Goal: Task Accomplishment & Management: Manage account settings

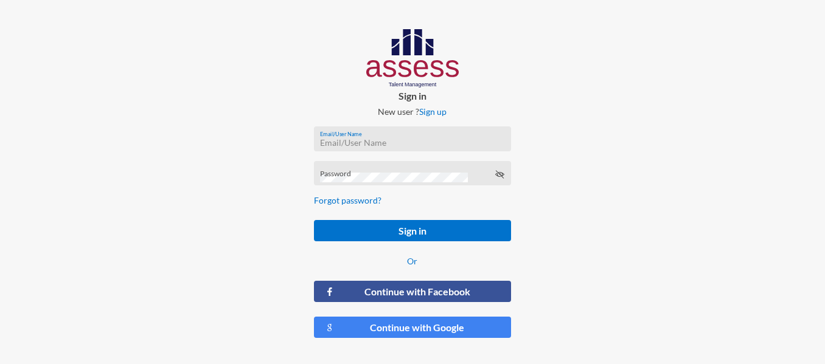
click at [421, 138] on input "Email/User Name" at bounding box center [412, 143] width 184 height 10
type input "b"
click at [378, 145] on input "Email/User Name" at bounding box center [412, 143] width 184 height 10
